Goal: Transaction & Acquisition: Obtain resource

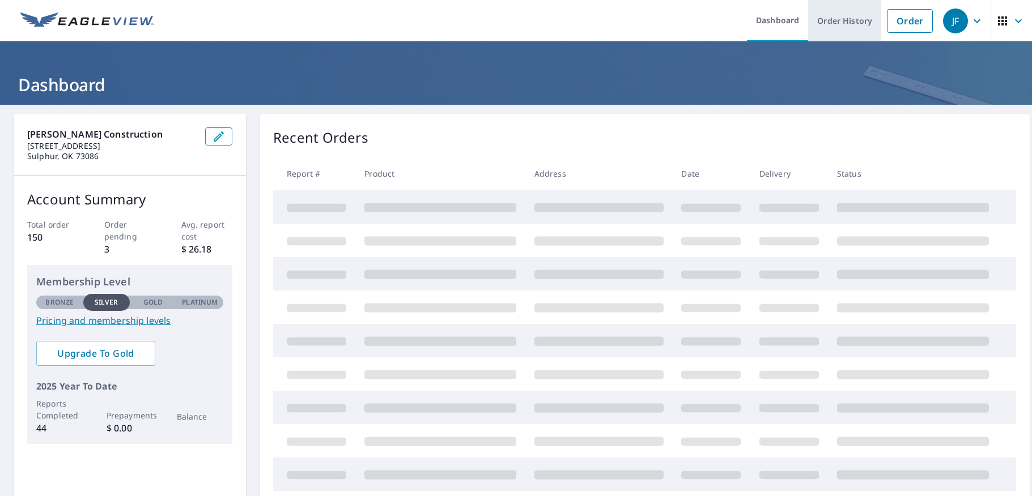
click at [843, 24] on link "Order History" at bounding box center [844, 20] width 73 height 41
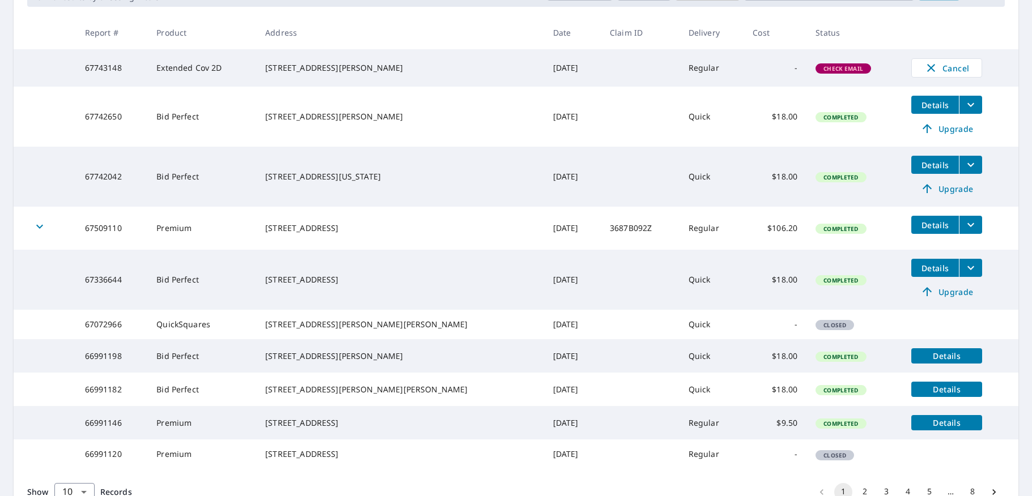
scroll to position [306, 0]
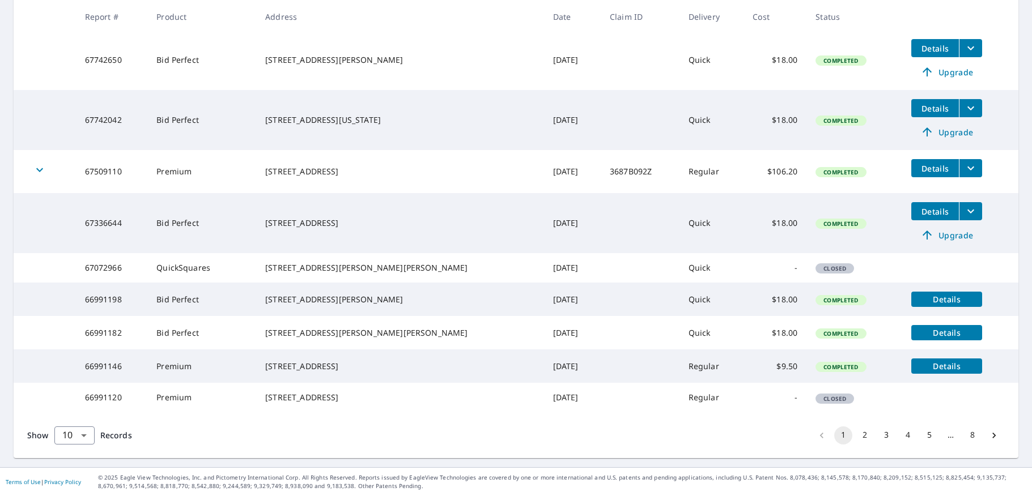
click at [860, 441] on button "2" at bounding box center [865, 436] width 18 height 18
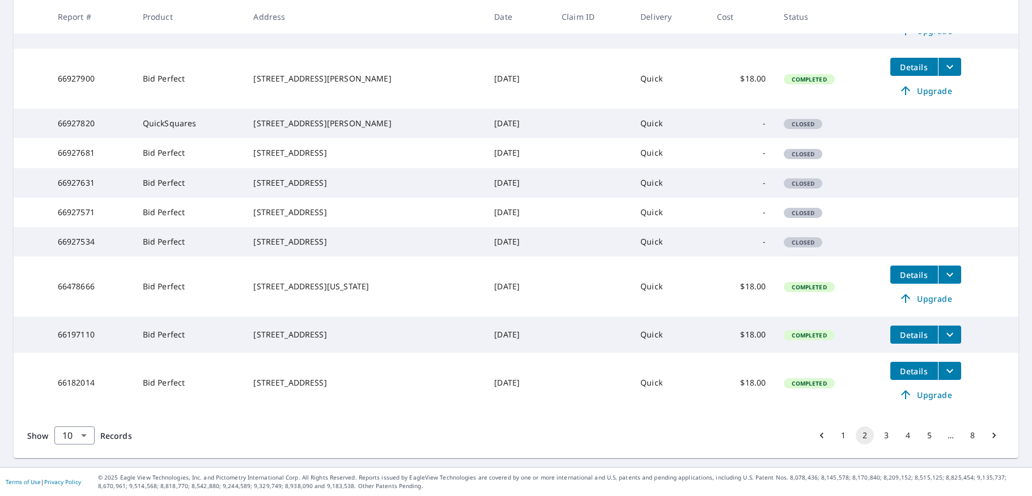
scroll to position [323, 0]
click at [877, 439] on button "3" at bounding box center [886, 436] width 18 height 18
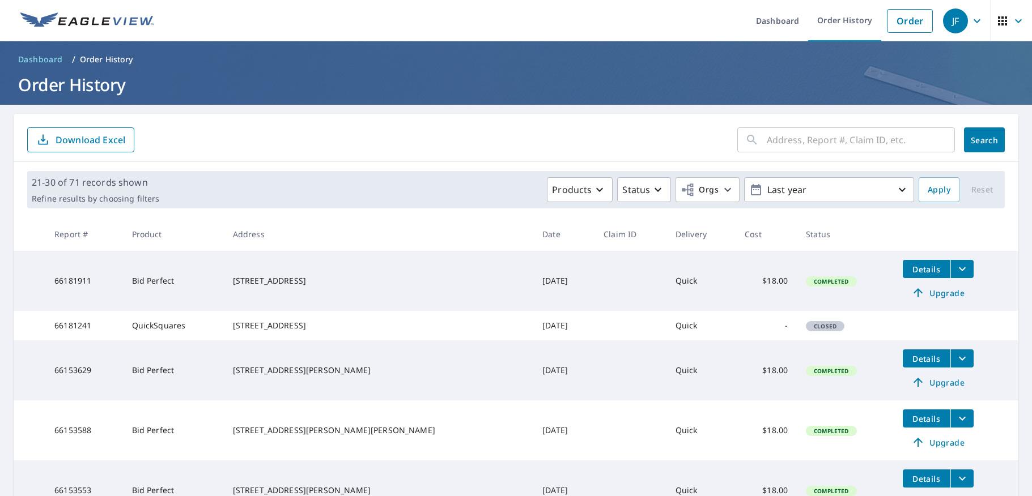
click at [821, 141] on input "text" at bounding box center [861, 140] width 188 height 32
type input "[PERSON_NAME]"
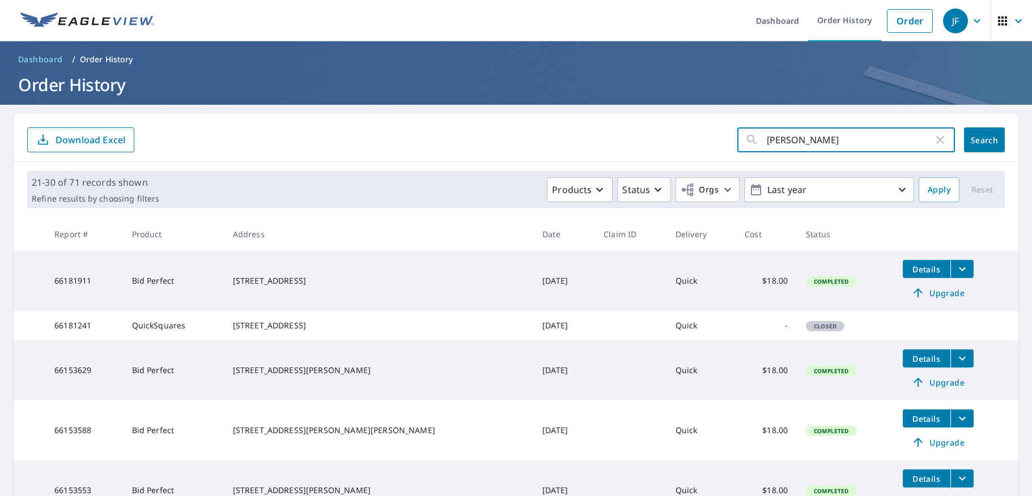
click at [977, 140] on button "Search" at bounding box center [984, 140] width 41 height 25
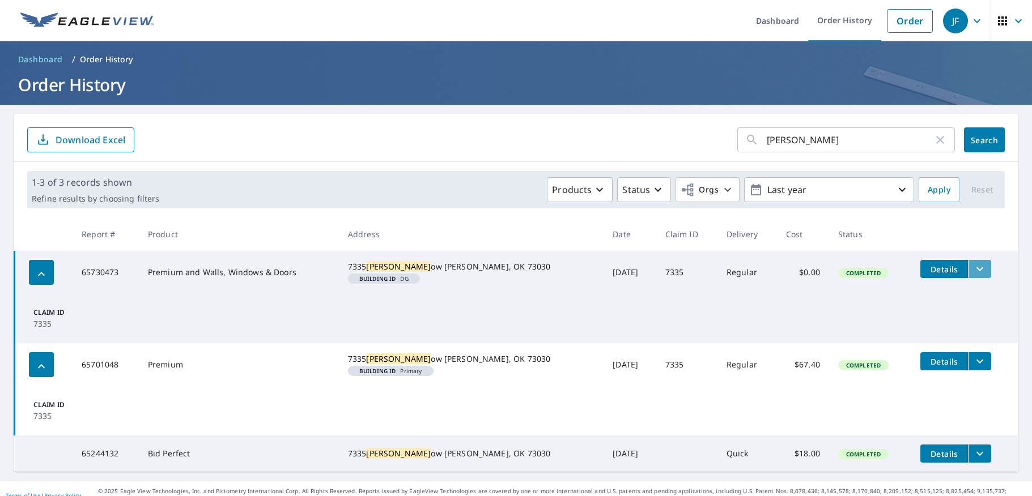
click at [973, 269] on icon "filesDropdownBtn-65730473" at bounding box center [980, 269] width 14 height 14
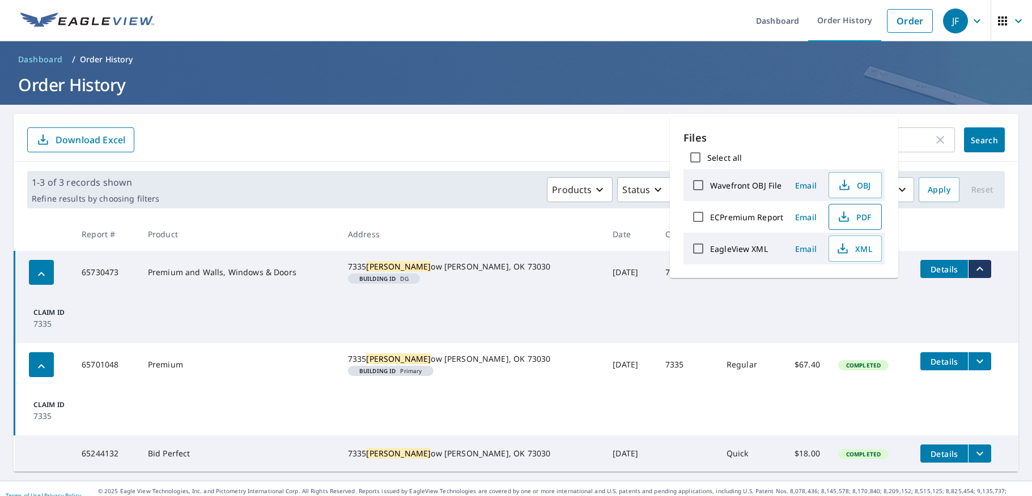
click at [851, 213] on span "PDF" at bounding box center [854, 217] width 36 height 14
click at [799, 314] on td "Claim ID 7335" at bounding box center [517, 318] width 1004 height 49
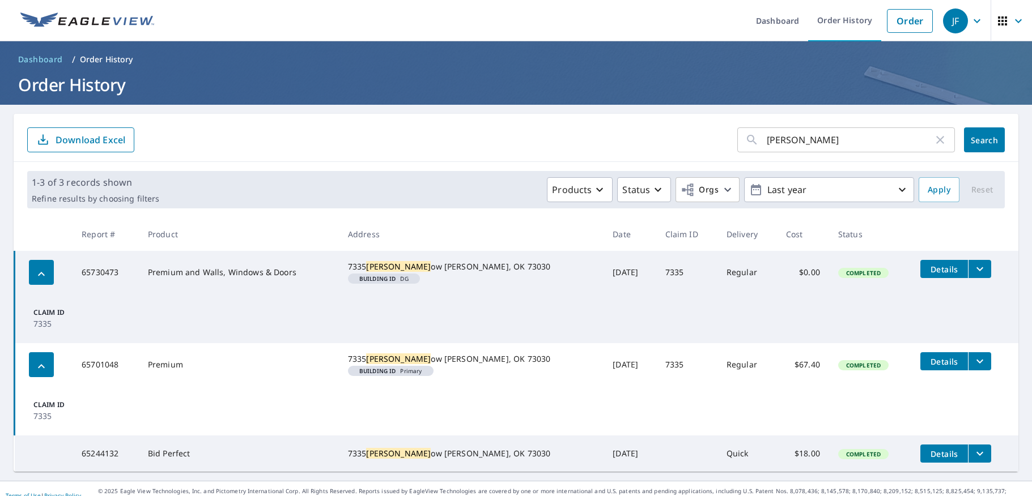
scroll to position [36, 0]
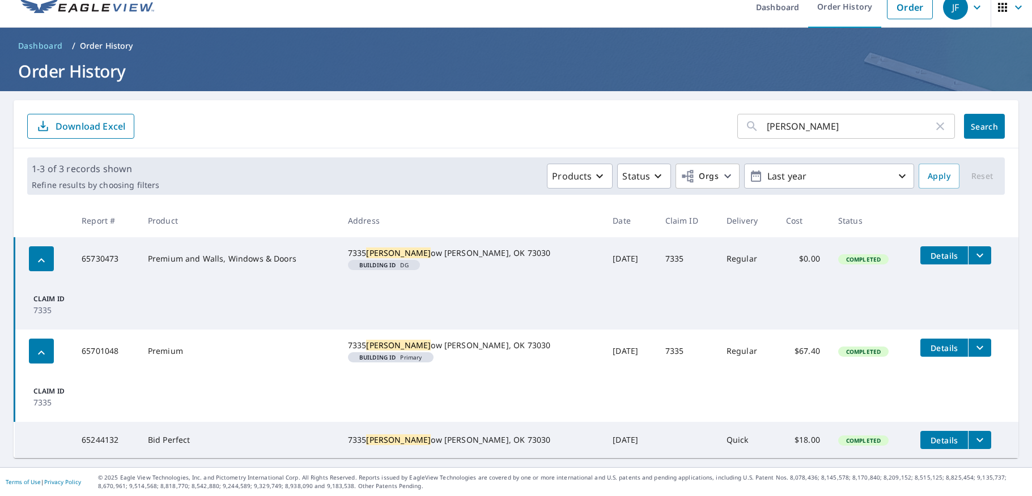
click at [973, 435] on icon "filesDropdownBtn-65244132" at bounding box center [980, 441] width 14 height 14
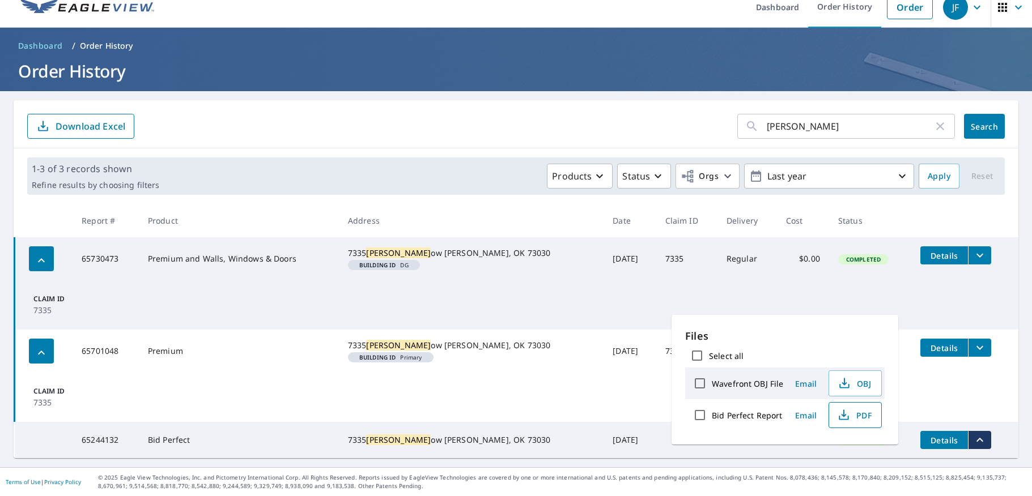
click at [861, 419] on span "PDF" at bounding box center [854, 416] width 36 height 14
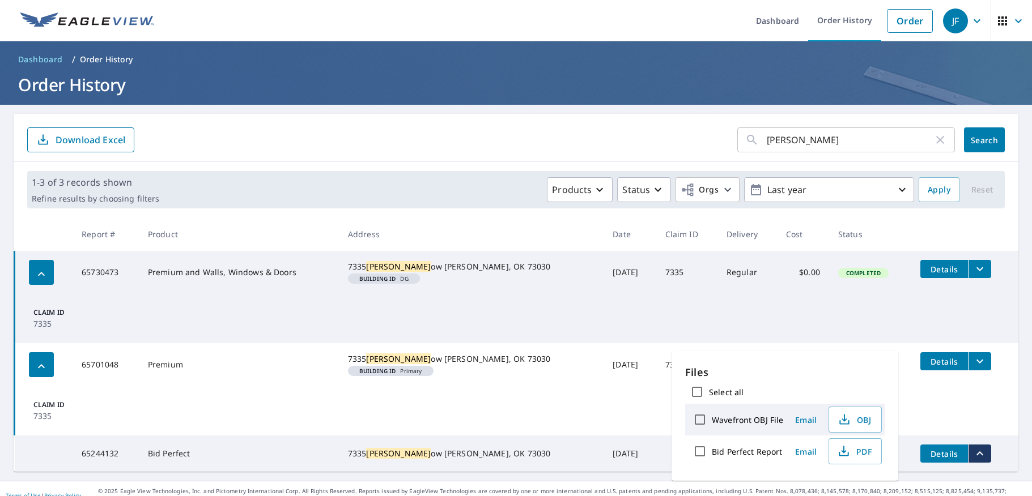
click at [936, 141] on icon "button" at bounding box center [940, 140] width 8 height 8
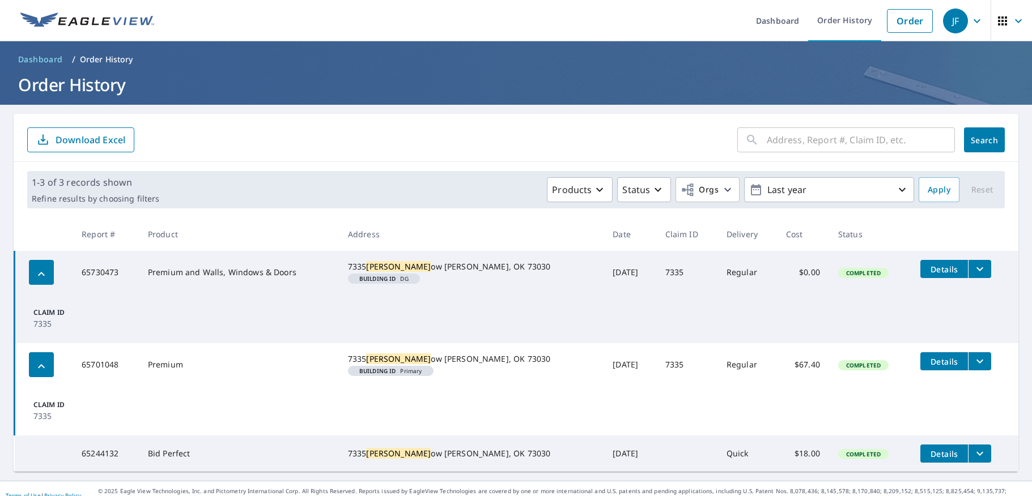
click at [833, 141] on input "text" at bounding box center [861, 140] width 188 height 32
type input "b"
type input "[PERSON_NAME]"
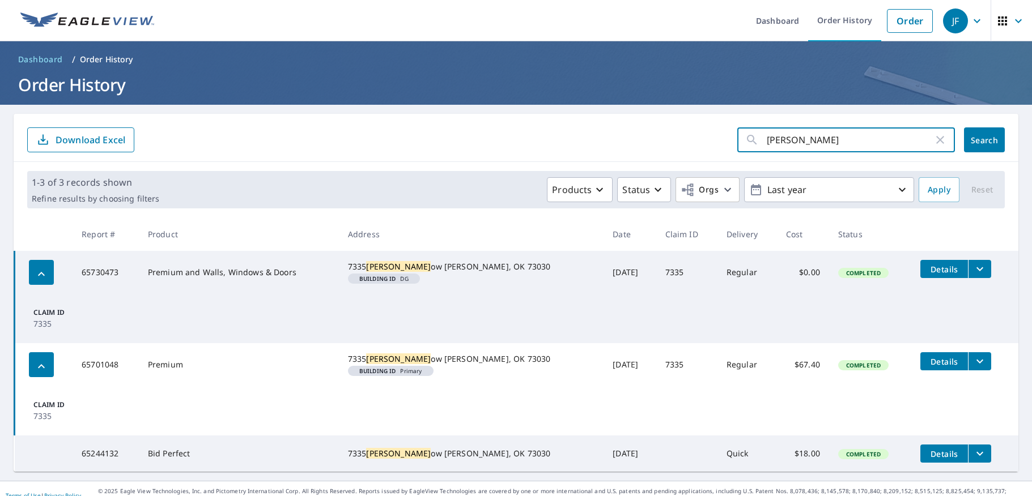
click at [977, 140] on button "Search" at bounding box center [984, 140] width 41 height 25
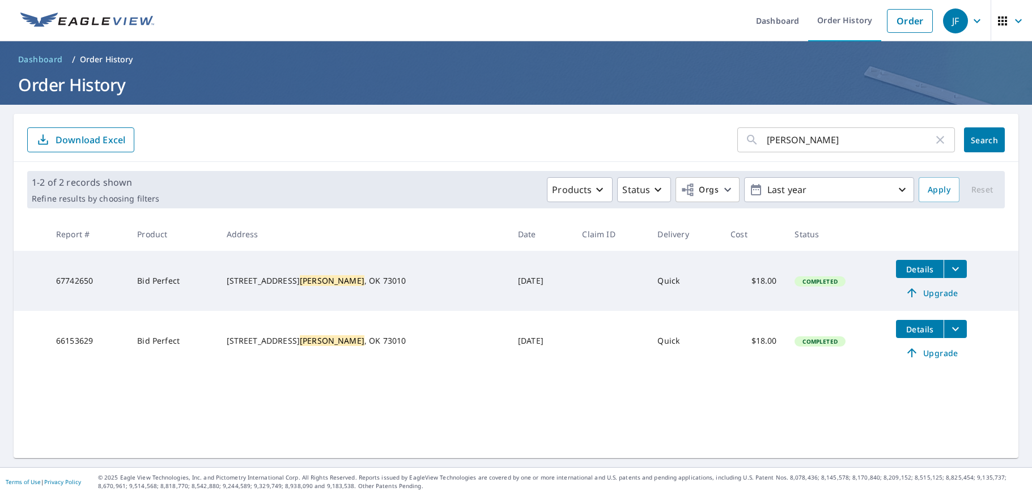
click at [949, 270] on icon "filesDropdownBtn-67742650" at bounding box center [956, 269] width 14 height 14
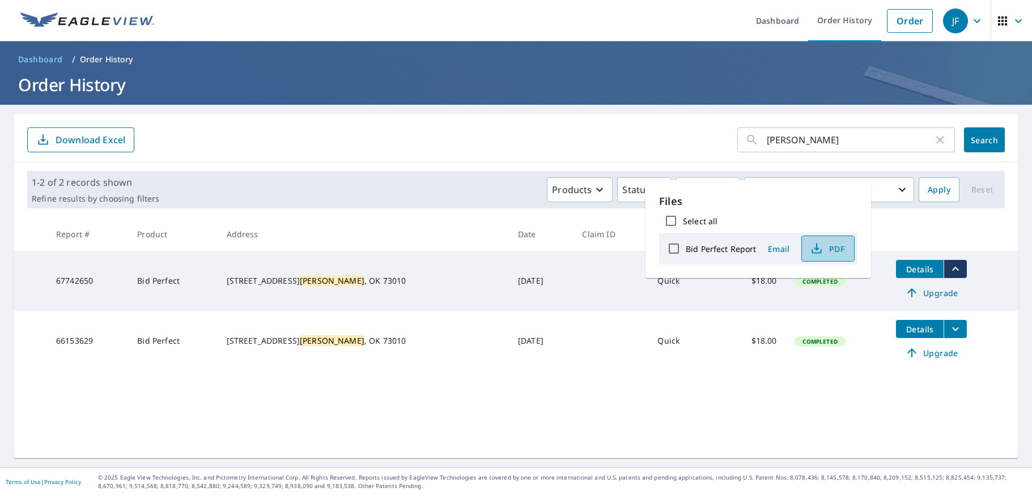
click at [835, 253] on span "PDF" at bounding box center [827, 249] width 36 height 14
click at [509, 294] on td "[DATE]" at bounding box center [541, 281] width 64 height 60
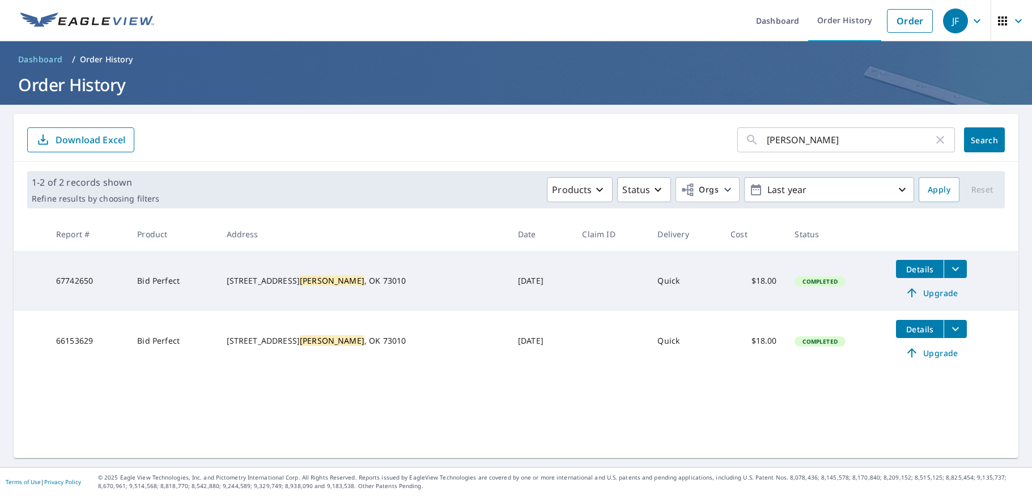
click at [935, 140] on icon "button" at bounding box center [940, 140] width 14 height 14
click at [844, 24] on link "Order History" at bounding box center [844, 20] width 73 height 41
click at [845, 25] on link "Order History" at bounding box center [844, 20] width 73 height 41
click at [118, 60] on p "Order History" at bounding box center [106, 59] width 53 height 11
click at [765, 23] on link "Dashboard" at bounding box center [777, 20] width 61 height 41
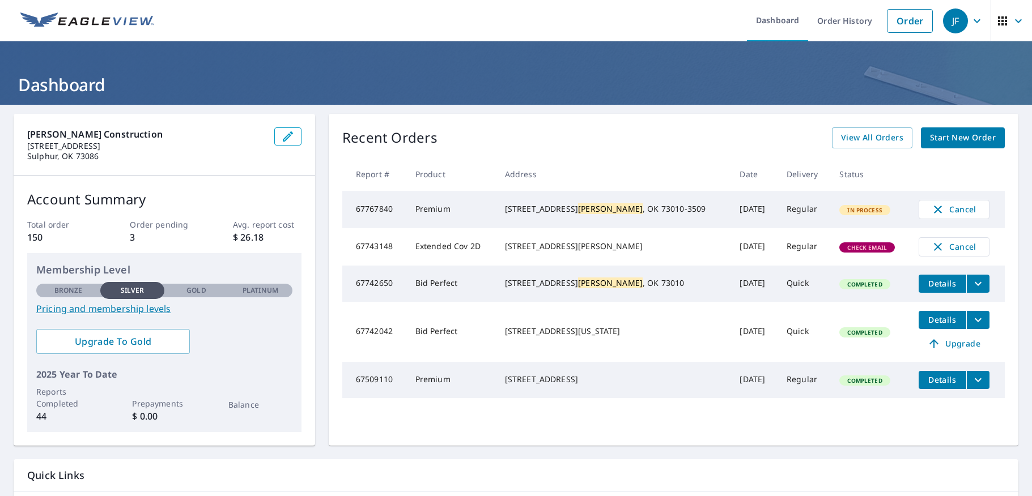
click at [971, 387] on icon "filesDropdownBtn-67509110" at bounding box center [978, 380] width 14 height 14
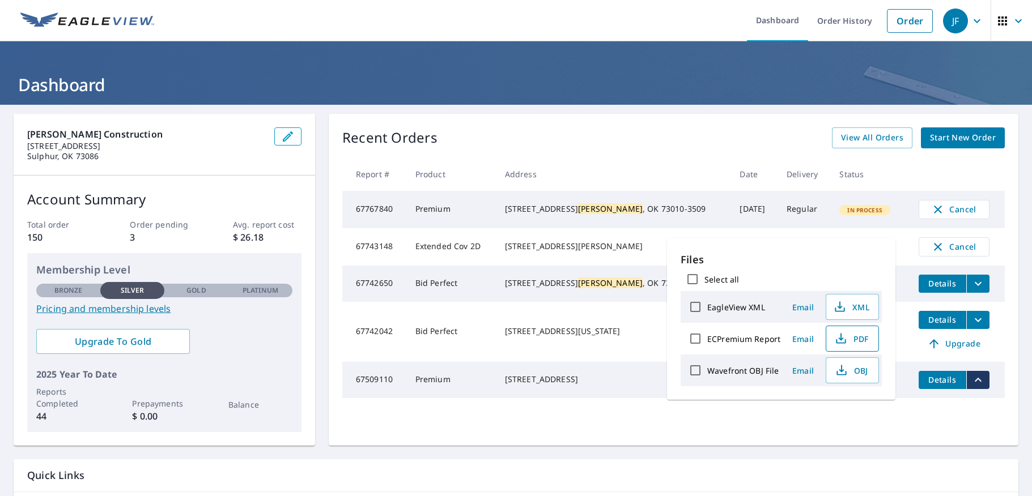
click at [859, 344] on span "PDF" at bounding box center [851, 339] width 36 height 14
click at [835, 23] on link "Order History" at bounding box center [844, 20] width 73 height 41
